Goal: Task Accomplishment & Management: Complete application form

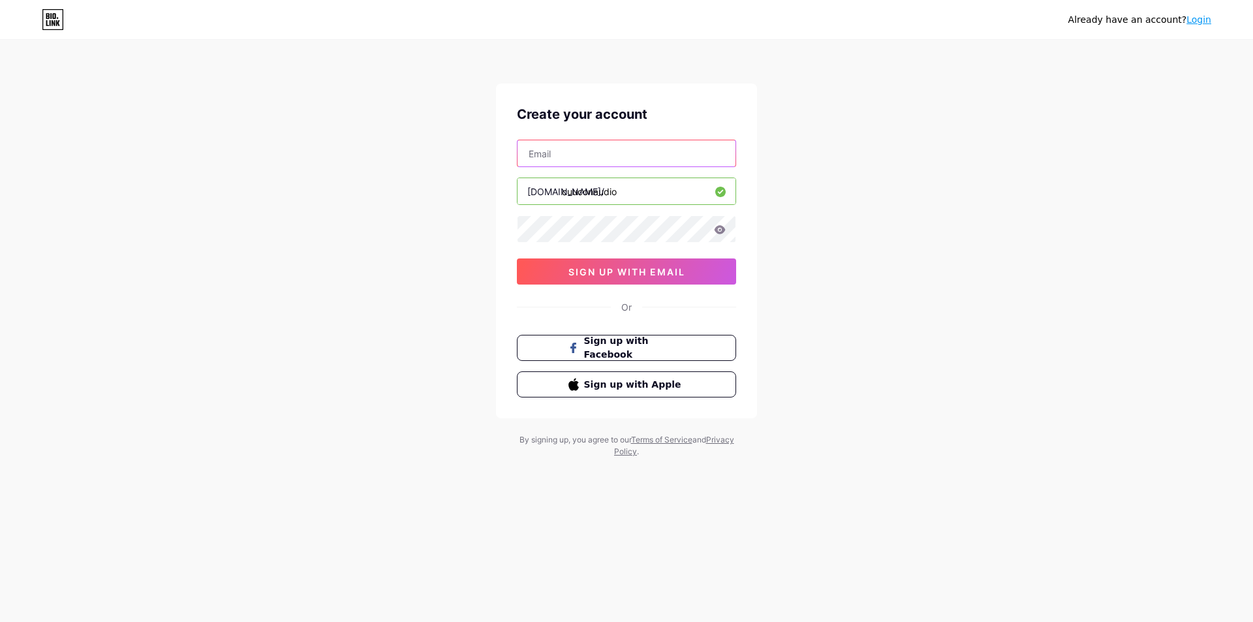
click at [580, 153] on input "text" at bounding box center [626, 153] width 218 height 26
click at [837, 277] on div "Already have an account? Login Create your account [DOMAIN_NAME]/ cuuconaudio s…" at bounding box center [626, 249] width 1253 height 499
click at [597, 153] on input "text" at bounding box center [626, 153] width 218 height 26
click at [546, 147] on input "text" at bounding box center [626, 153] width 218 height 26
click at [863, 130] on div "Đã có tài khoản? Đăng nhập Tạo tài khoản của bạn liên kết sinh học/ cuuconaudio…" at bounding box center [626, 249] width 1253 height 499
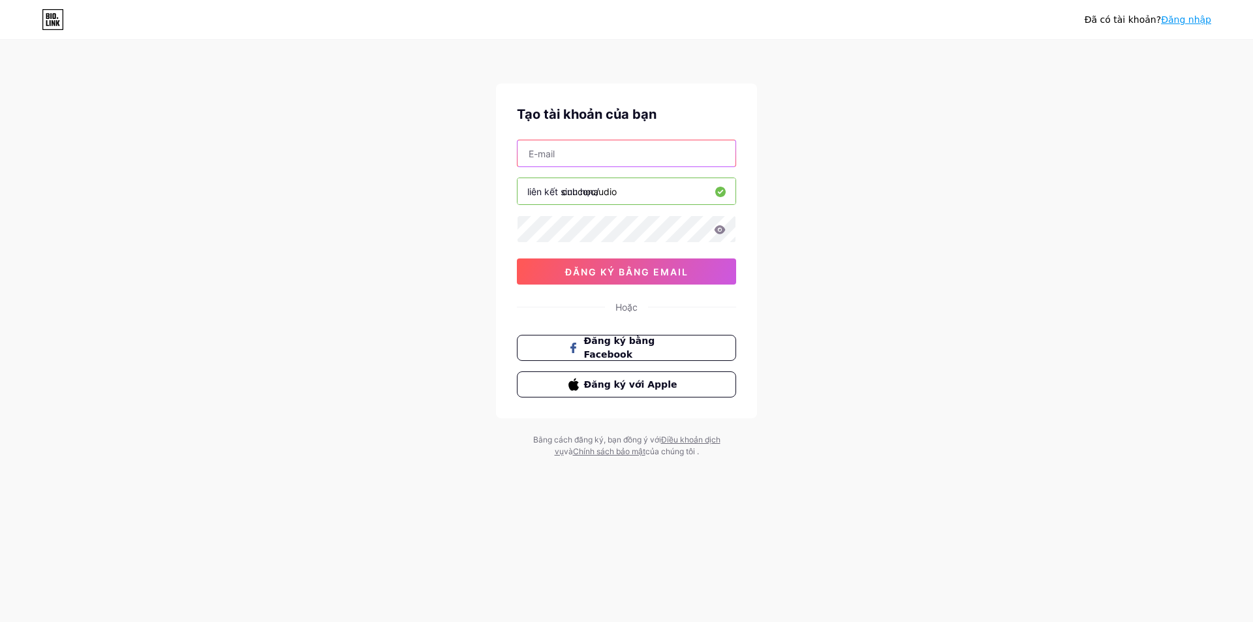
click at [594, 165] on input "text" at bounding box center [626, 153] width 218 height 26
type input "[EMAIL_ADDRESS][DOMAIN_NAME]"
click at [621, 267] on font "đăng ký bằng email" at bounding box center [626, 271] width 123 height 11
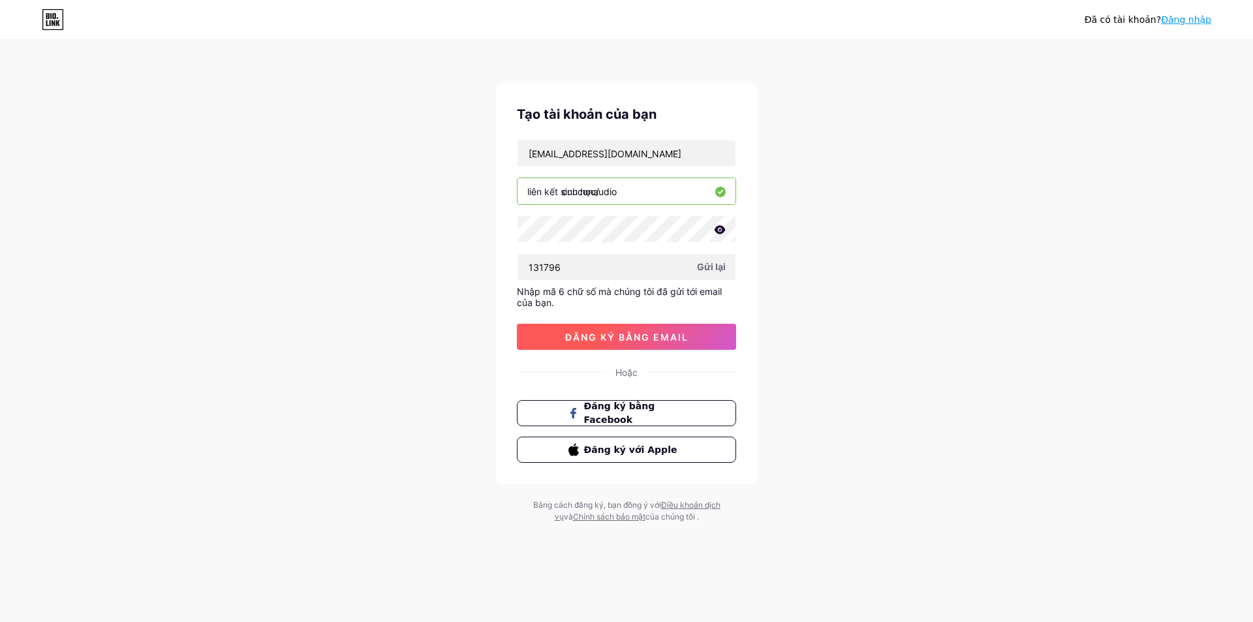
type input "131796"
click at [649, 338] on font "đăng ký bằng email" at bounding box center [626, 336] width 123 height 11
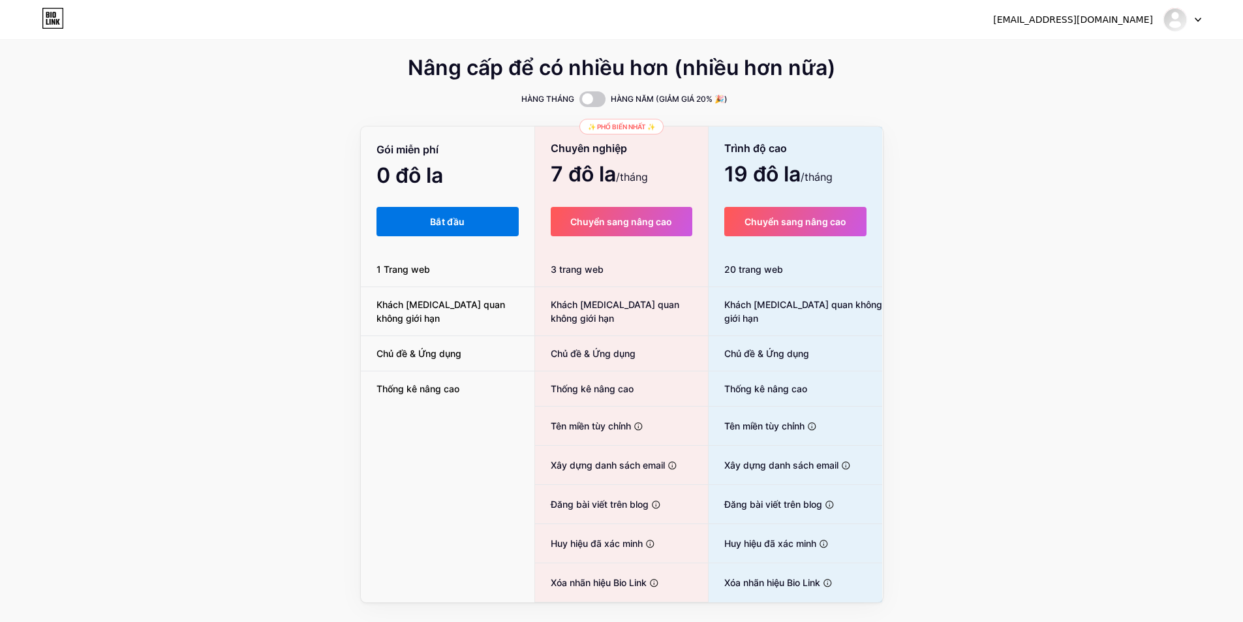
click at [427, 227] on button "Bắt đầu" at bounding box center [448, 221] width 143 height 29
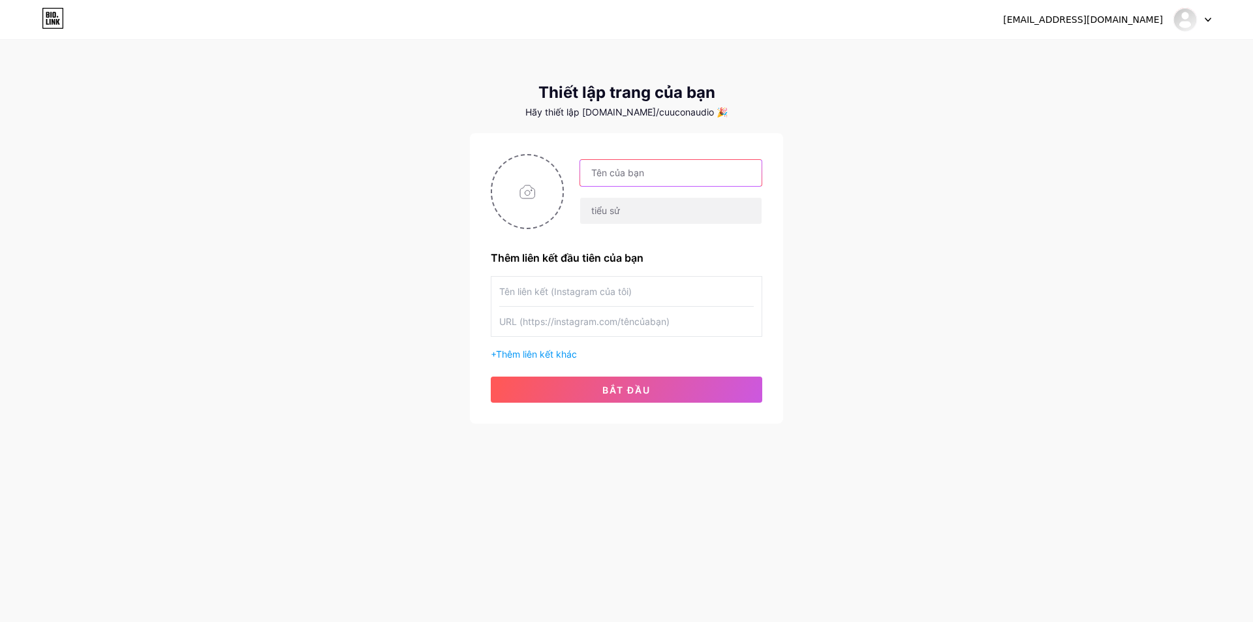
click at [635, 174] on input "text" at bounding box center [670, 173] width 181 height 26
type input "C"
click at [677, 179] on input "text" at bounding box center [670, 173] width 181 height 26
type input "Cừu con Audio"
click at [651, 204] on input "text" at bounding box center [670, 211] width 181 height 26
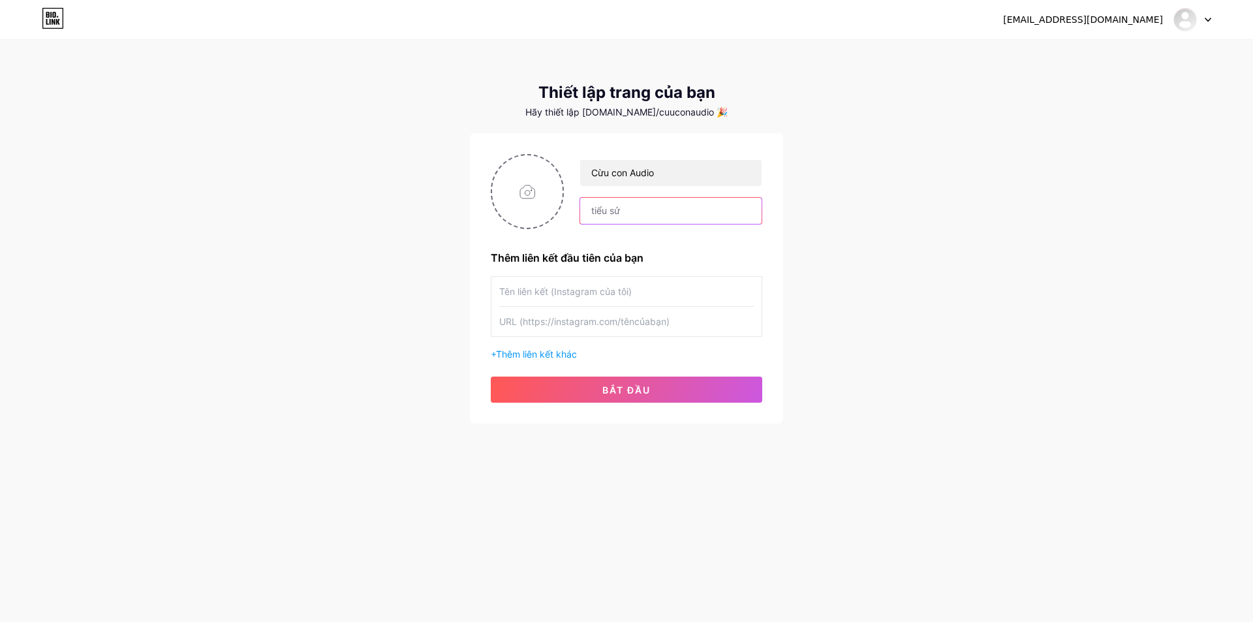
type input "G"
type input "Hello"
click at [540, 288] on input "text" at bounding box center [626, 291] width 254 height 29
click at [530, 198] on input "file" at bounding box center [527, 191] width 70 height 72
click at [535, 183] on input "file" at bounding box center [527, 191] width 70 height 72
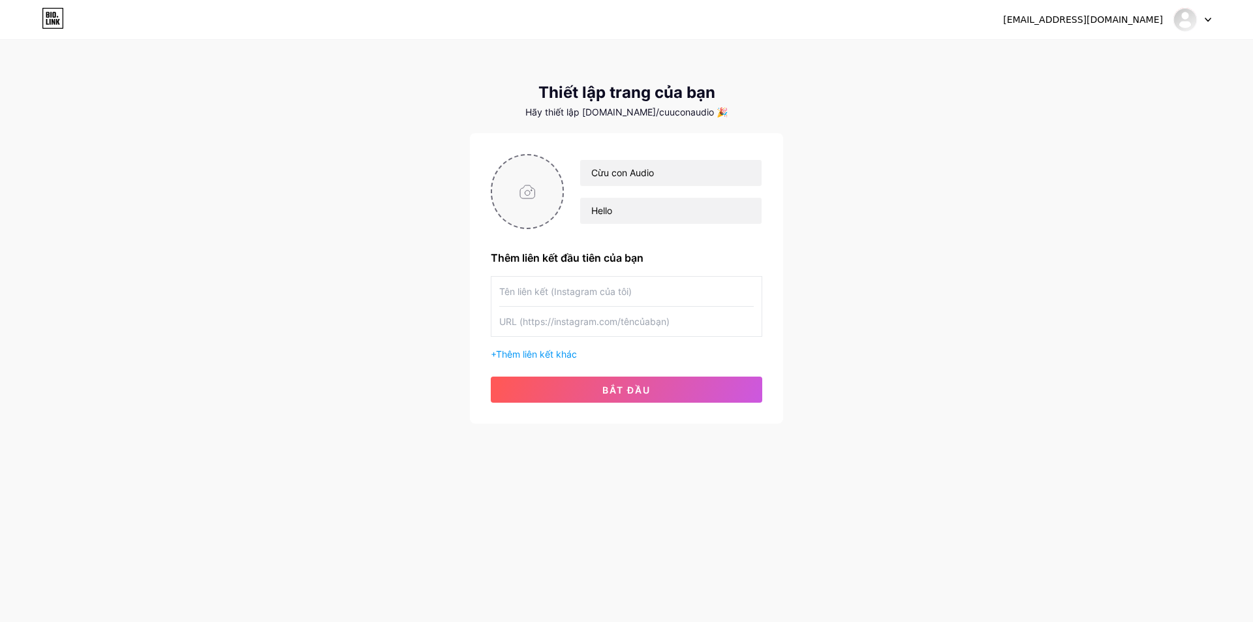
type input "C:\fakepath\photo_2025-08-12_14-23-58.jpg"
drag, startPoint x: 622, startPoint y: 209, endPoint x: 654, endPoint y: 223, distance: 35.0
click at [622, 209] on input "Hello" at bounding box center [670, 211] width 181 height 26
type input "Hello truyện full có đủ nha mấy ní"
click at [585, 294] on input "text" at bounding box center [626, 291] width 254 height 29
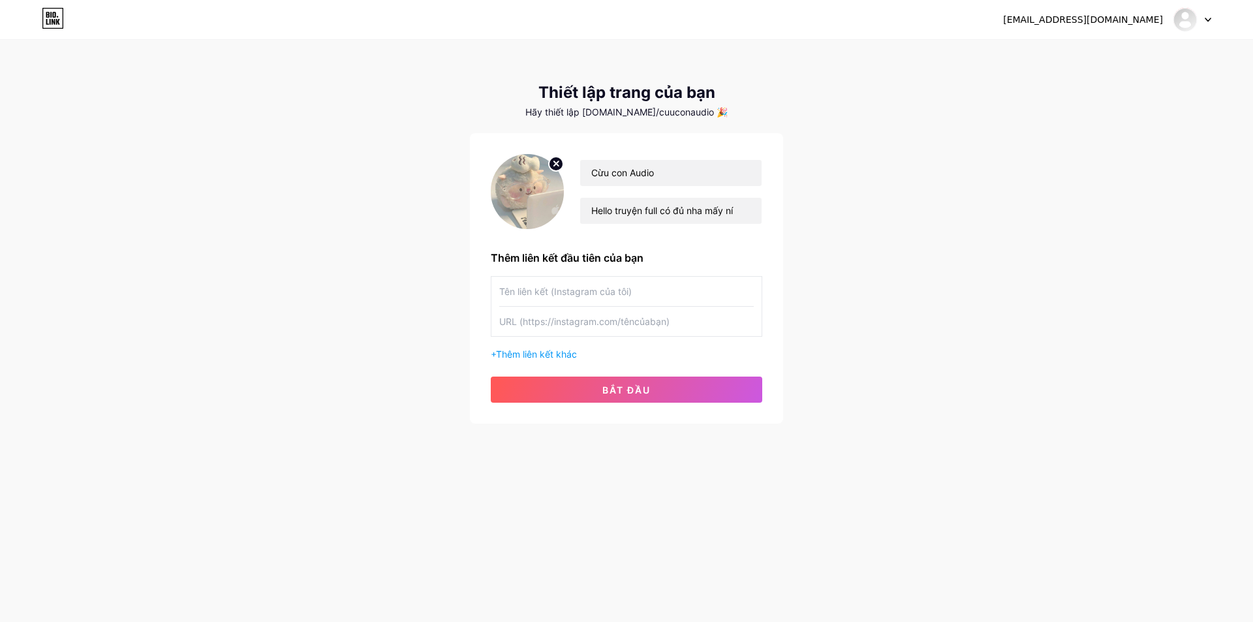
click at [572, 316] on input "text" at bounding box center [626, 321] width 254 height 29
click at [573, 352] on font "Thêm liên kết khác" at bounding box center [536, 353] width 81 height 11
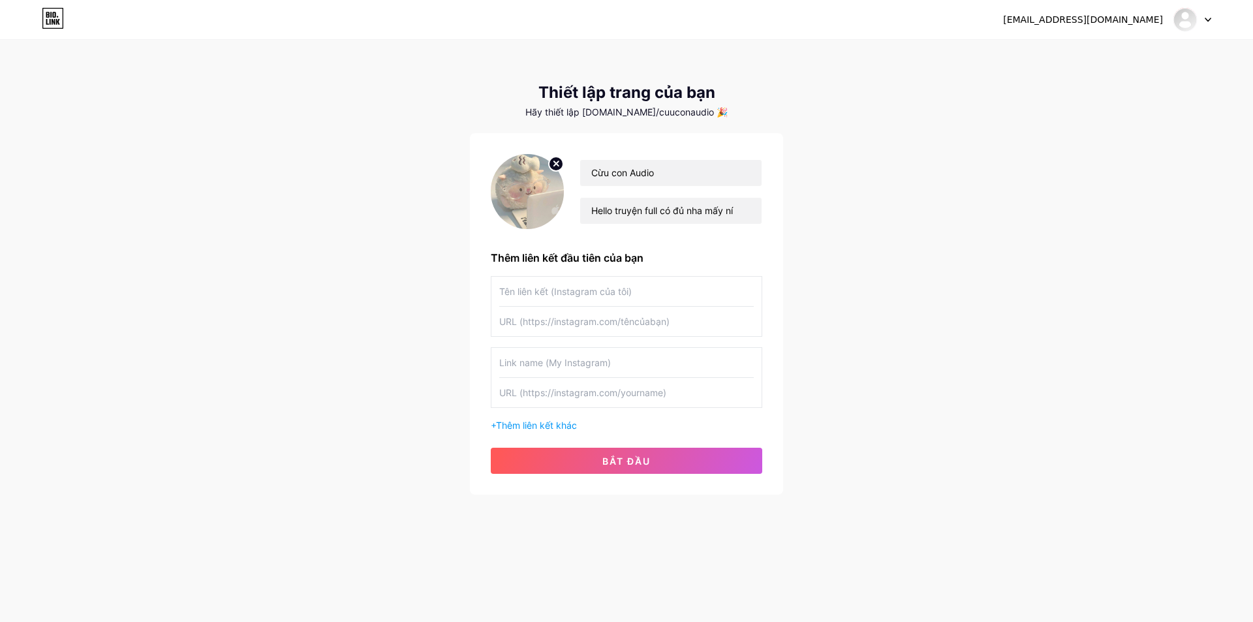
click at [584, 361] on input "text" at bounding box center [626, 362] width 254 height 29
click at [726, 259] on div "Thêm liên kết đầu tiên của bạn" at bounding box center [626, 258] width 271 height 16
click at [649, 454] on button "bắt đầu" at bounding box center [626, 461] width 271 height 26
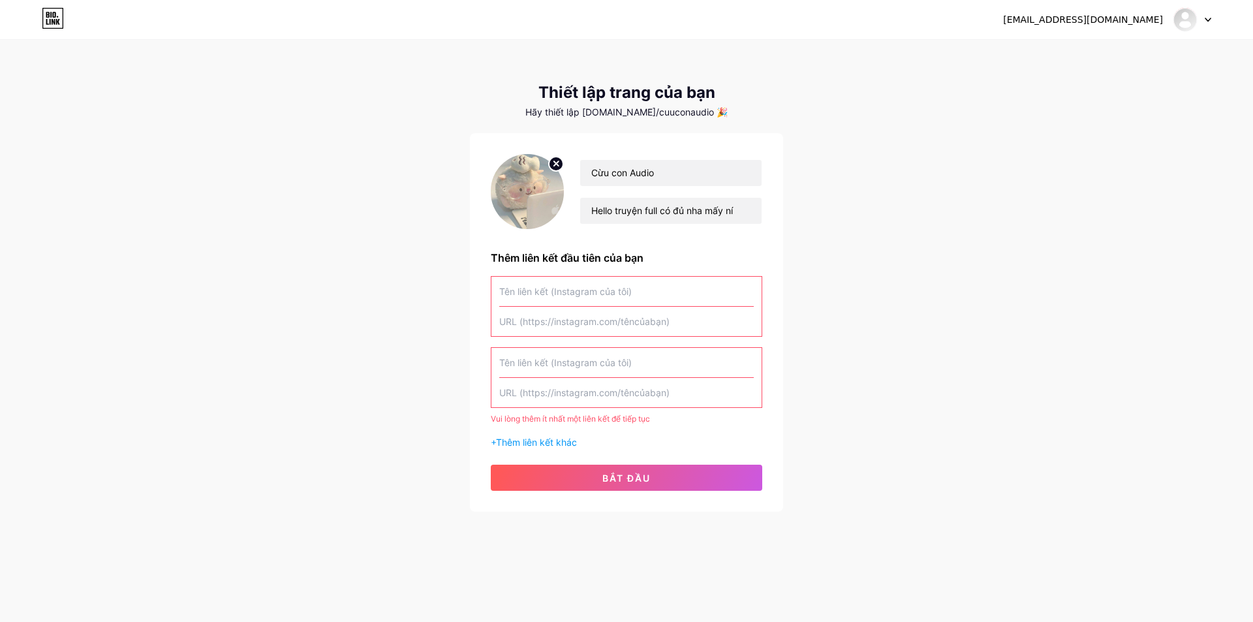
click at [604, 298] on input "text" at bounding box center [626, 291] width 254 height 29
